Goal: Check status: Check status

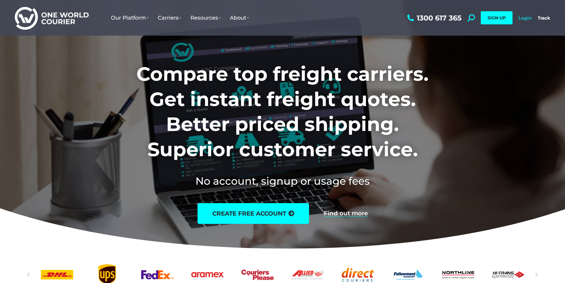
click at [525, 18] on link "Login" at bounding box center [525, 18] width 13 height 6
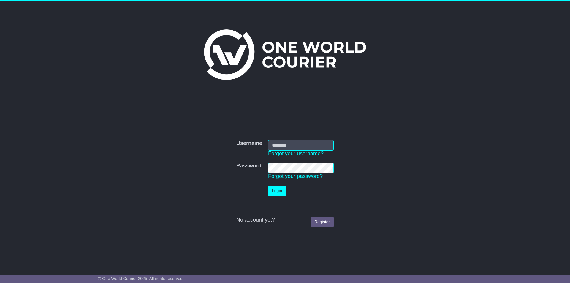
type input "*********"
click at [274, 187] on button "Login" at bounding box center [277, 190] width 18 height 10
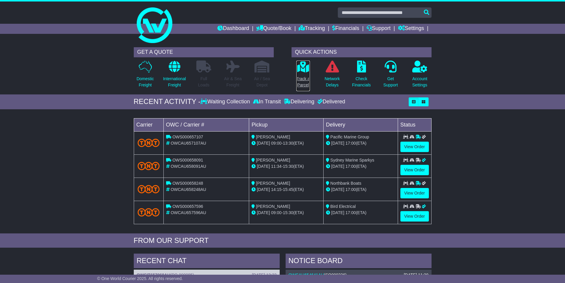
click at [308, 69] on icon at bounding box center [302, 67] width 13 height 12
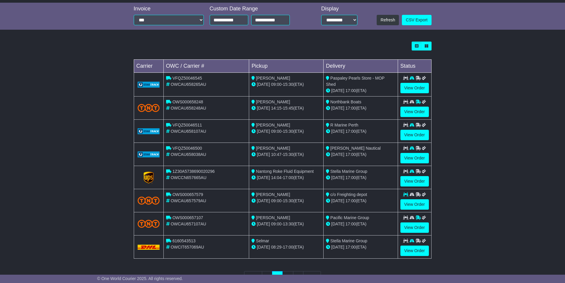
scroll to position [156, 0]
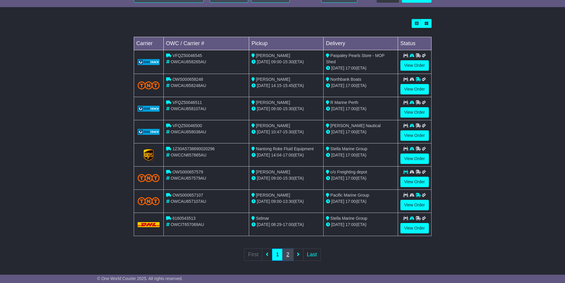
click at [287, 252] on link "2" at bounding box center [287, 254] width 11 height 12
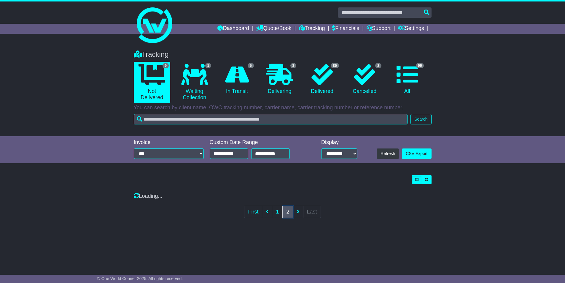
scroll to position [0, 0]
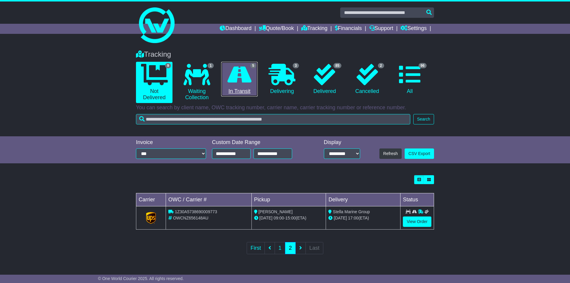
click at [244, 79] on icon at bounding box center [239, 74] width 24 height 21
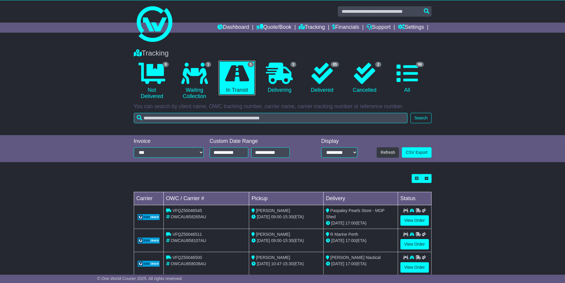
scroll to position [60, 0]
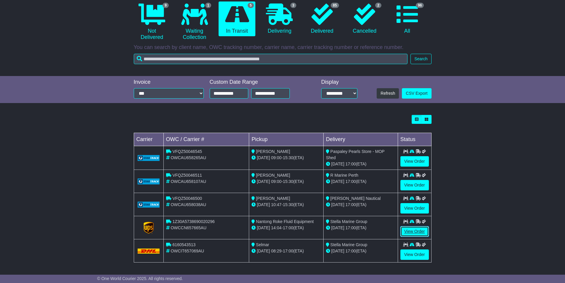
click at [414, 232] on link "View Order" at bounding box center [414, 231] width 28 height 10
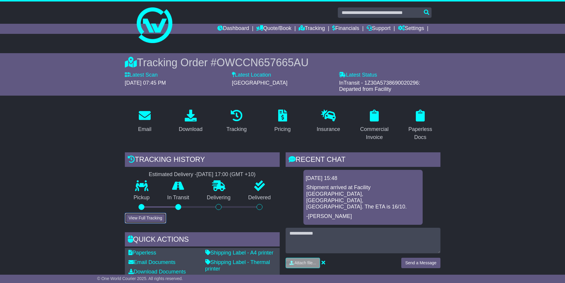
click at [147, 219] on button "View Full Tracking" at bounding box center [145, 218] width 41 height 10
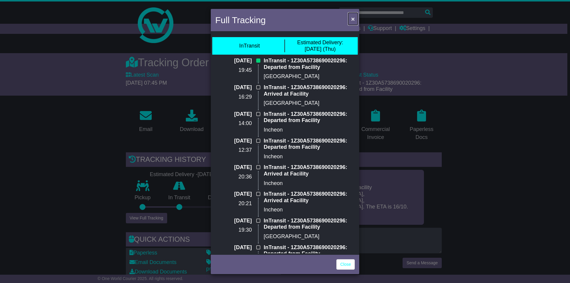
click at [352, 19] on span "×" at bounding box center [353, 18] width 4 height 7
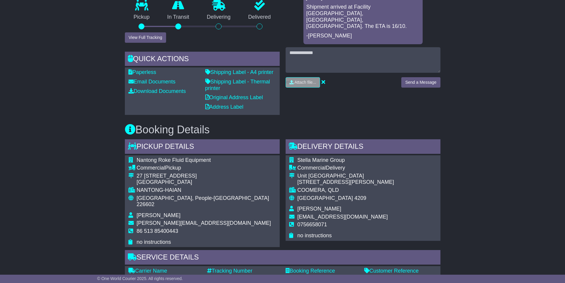
scroll to position [148, 0]
